Goal: Transaction & Acquisition: Purchase product/service

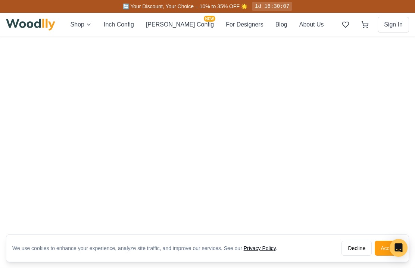
click at [383, 245] on button "Accept" at bounding box center [389, 248] width 28 height 15
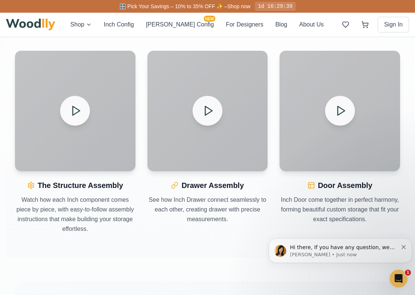
click at [79, 112] on polygon at bounding box center [76, 110] width 7 height 9
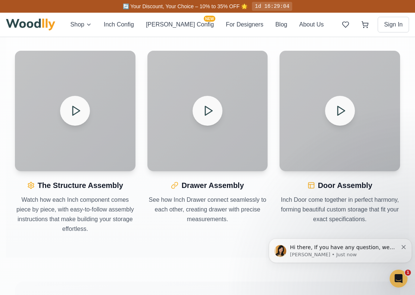
click at [213, 113] on icon at bounding box center [208, 111] width 12 height 12
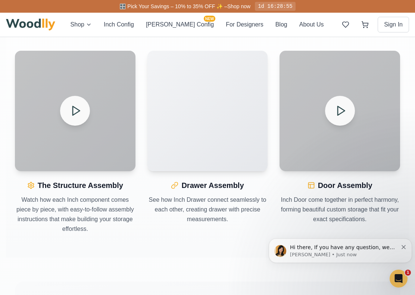
click at [218, 134] on video "Your browser does not support the video tag." at bounding box center [207, 111] width 121 height 121
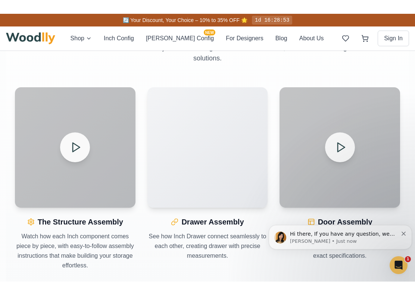
scroll to position [696, 0]
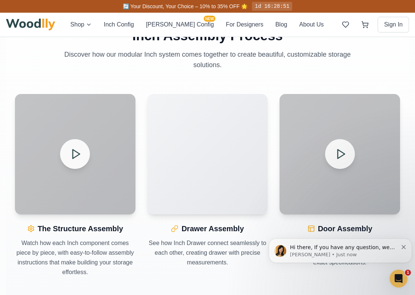
click at [220, 151] on video "Your browser does not support the video tag." at bounding box center [207, 154] width 121 height 121
click at [240, 177] on video "Your browser does not support the video tag." at bounding box center [207, 154] width 121 height 121
click at [352, 156] on button at bounding box center [340, 154] width 30 height 30
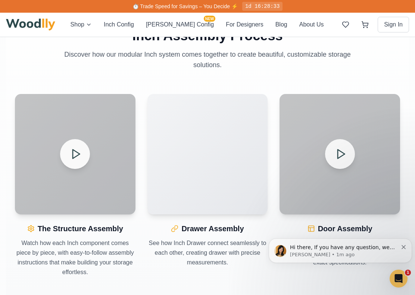
click at [231, 181] on video "Your browser does not support the video tag." at bounding box center [207, 154] width 121 height 121
click at [218, 159] on video "Your browser does not support the video tag." at bounding box center [207, 154] width 121 height 121
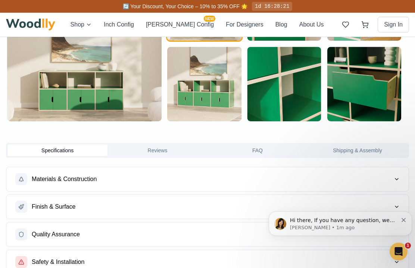
scroll to position [379, 0]
